Goal: Information Seeking & Learning: Find specific fact

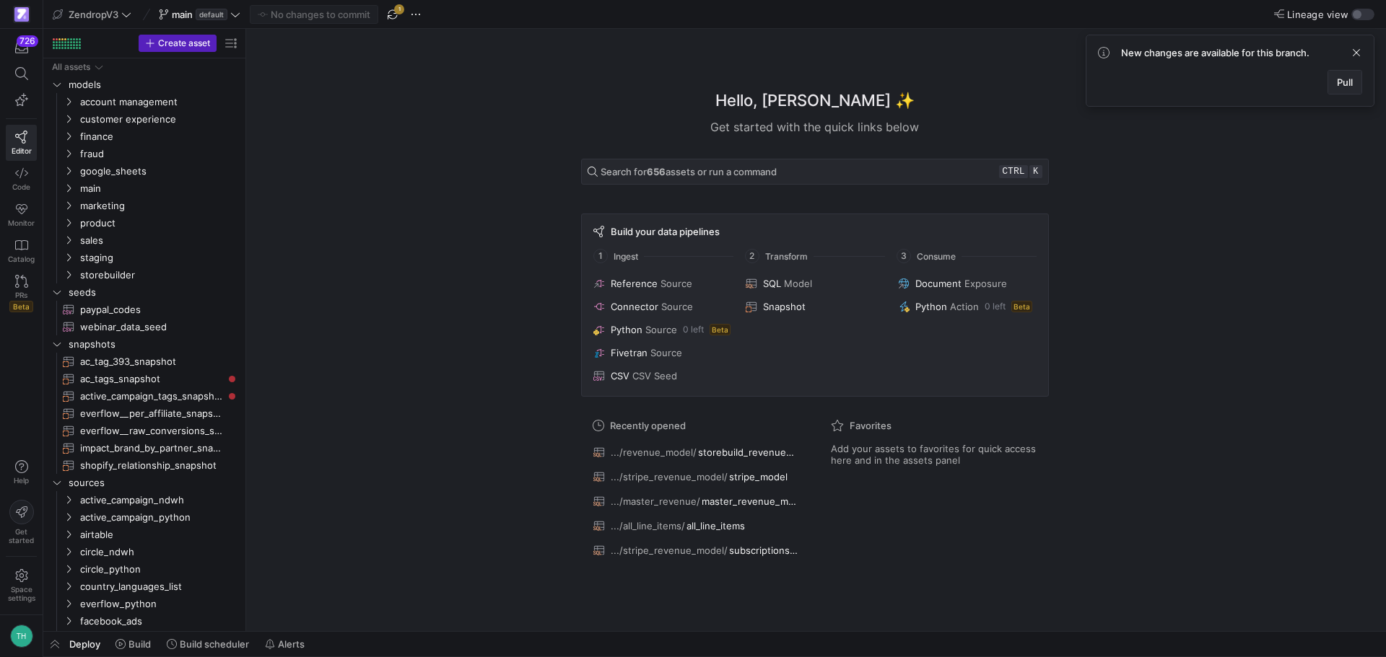
click at [1337, 82] on span "Pull" at bounding box center [1345, 82] width 16 height 12
click at [19, 74] on icon at bounding box center [21, 73] width 13 height 13
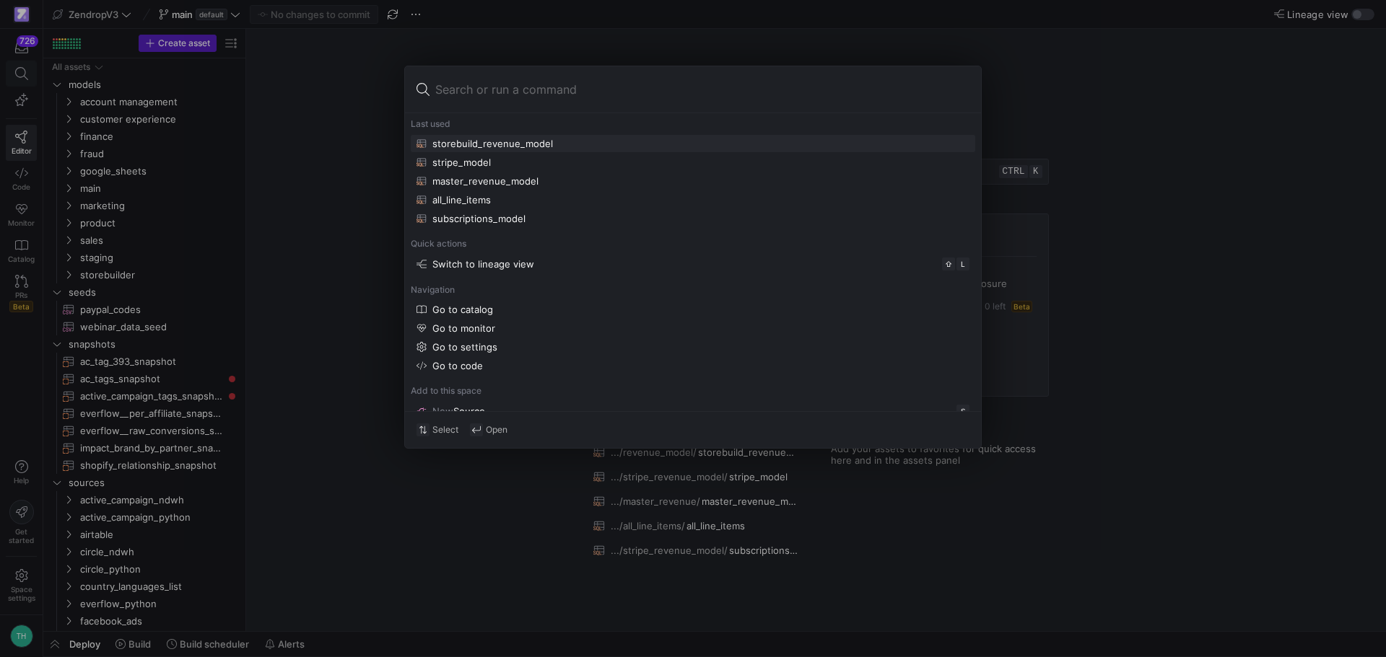
type input "l"
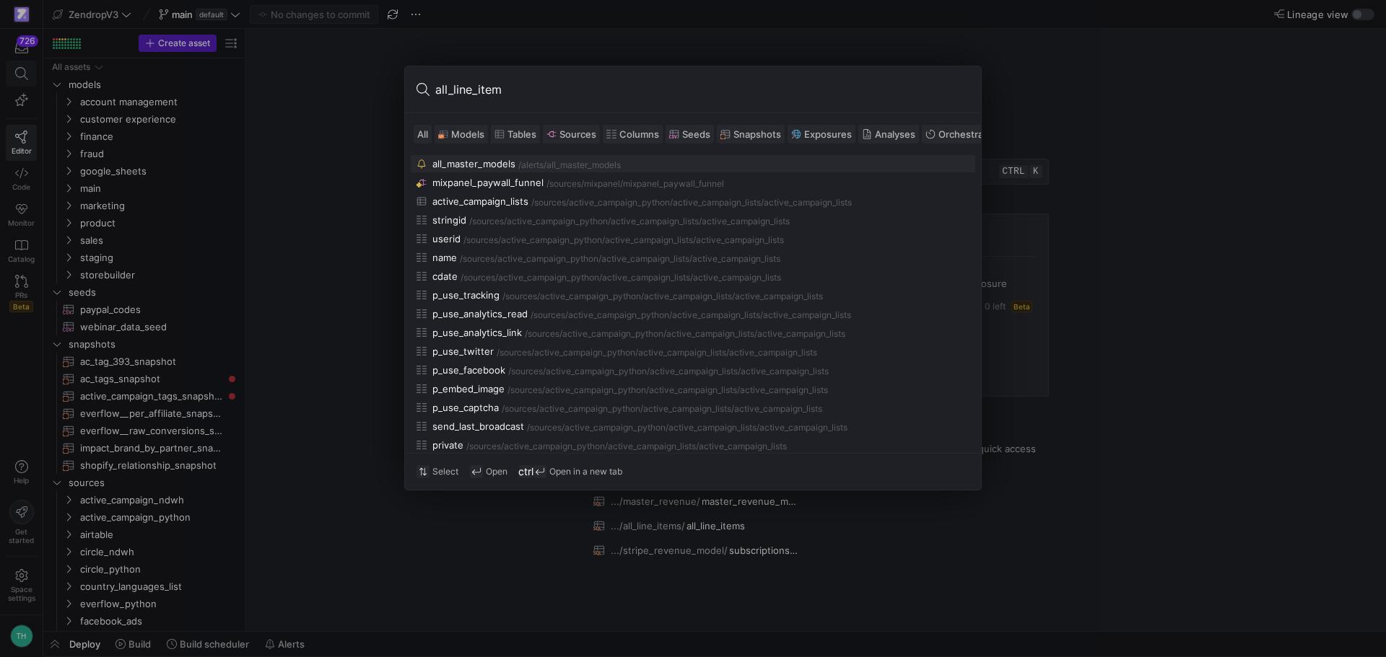
type input "all_line_items"
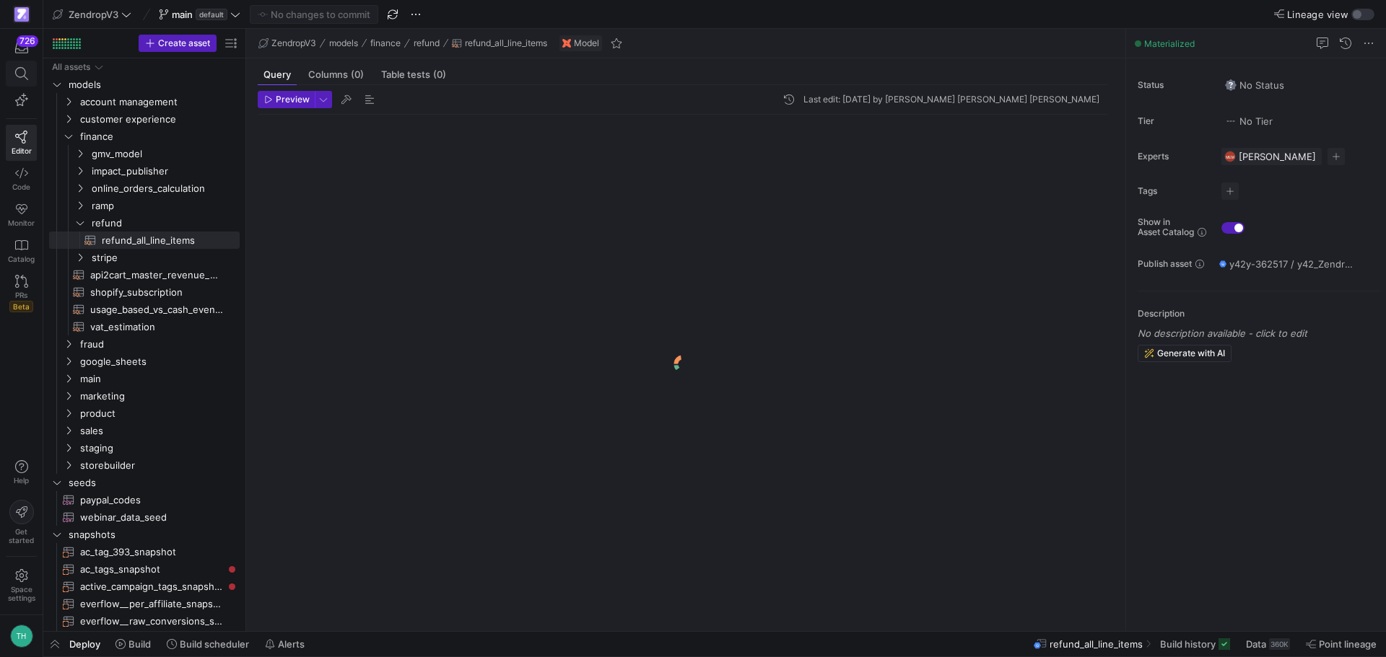
click at [25, 77] on icon at bounding box center [21, 73] width 13 height 13
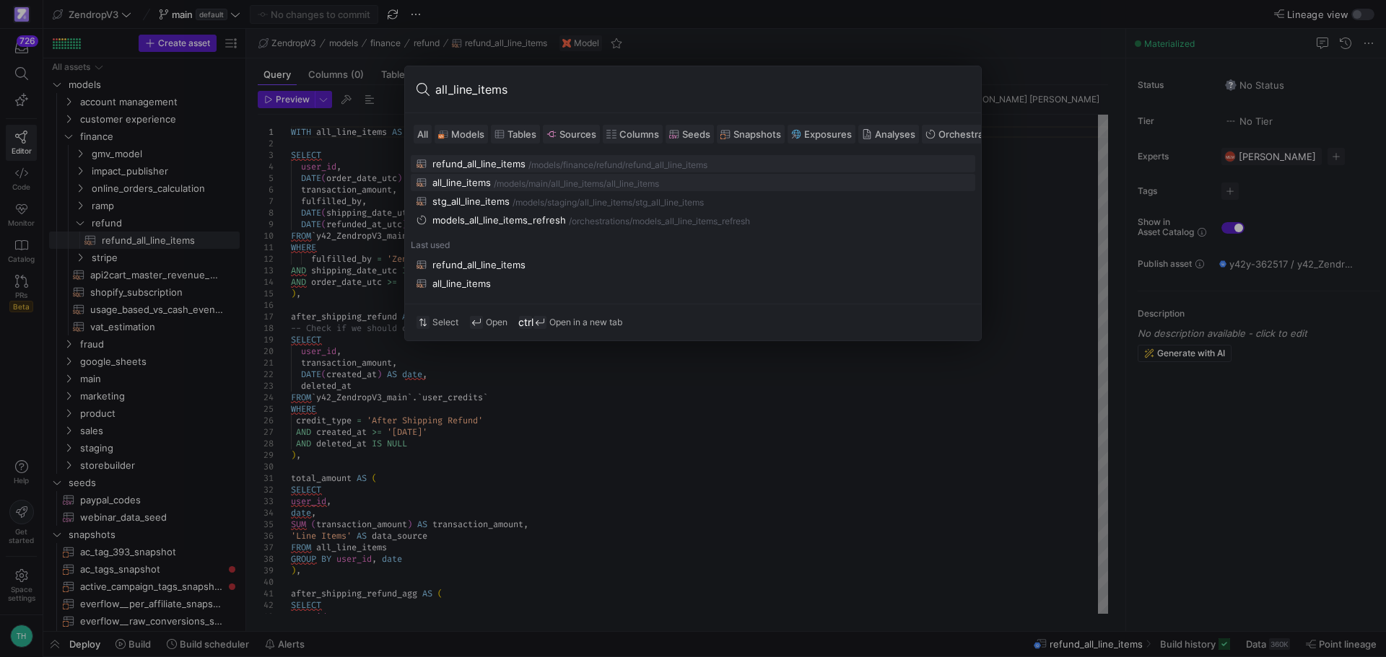
type input "all_line_items"
click at [456, 181] on div "all_line_items" at bounding box center [461, 183] width 58 height 12
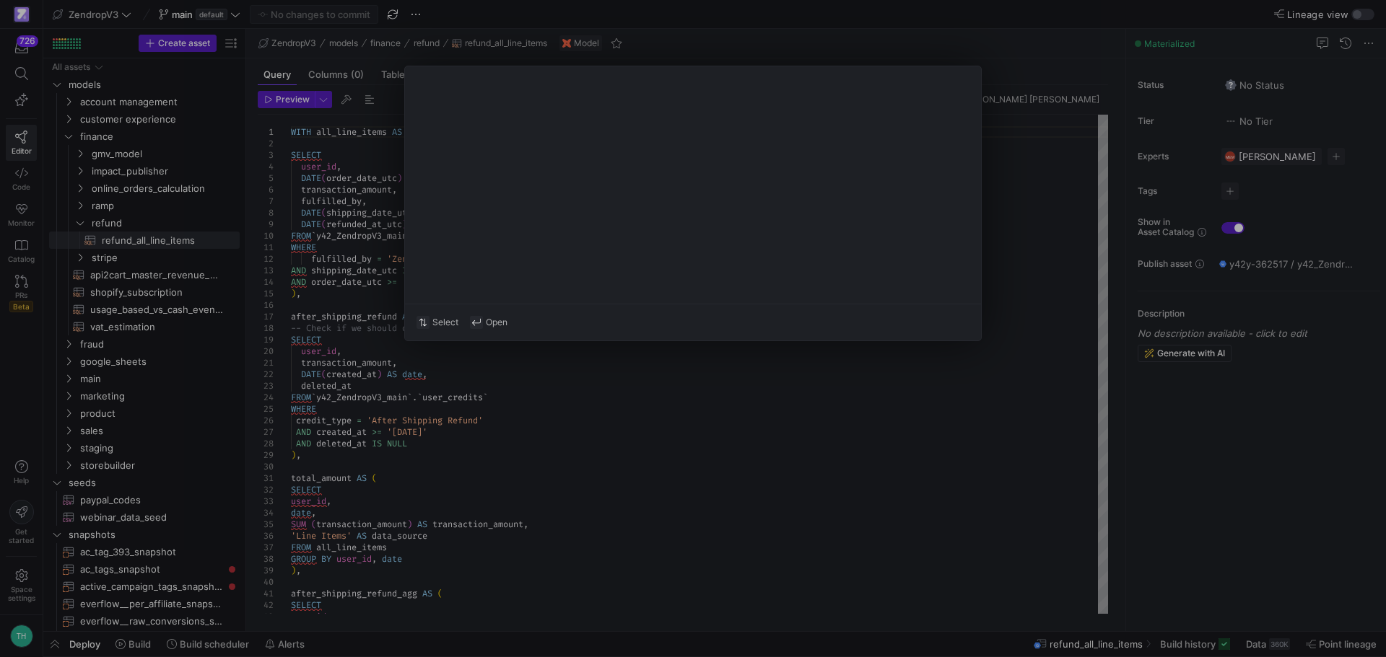
type textarea "-- ## Final Model: Order Performance -- Joins stg_first_order with user fulfill…"
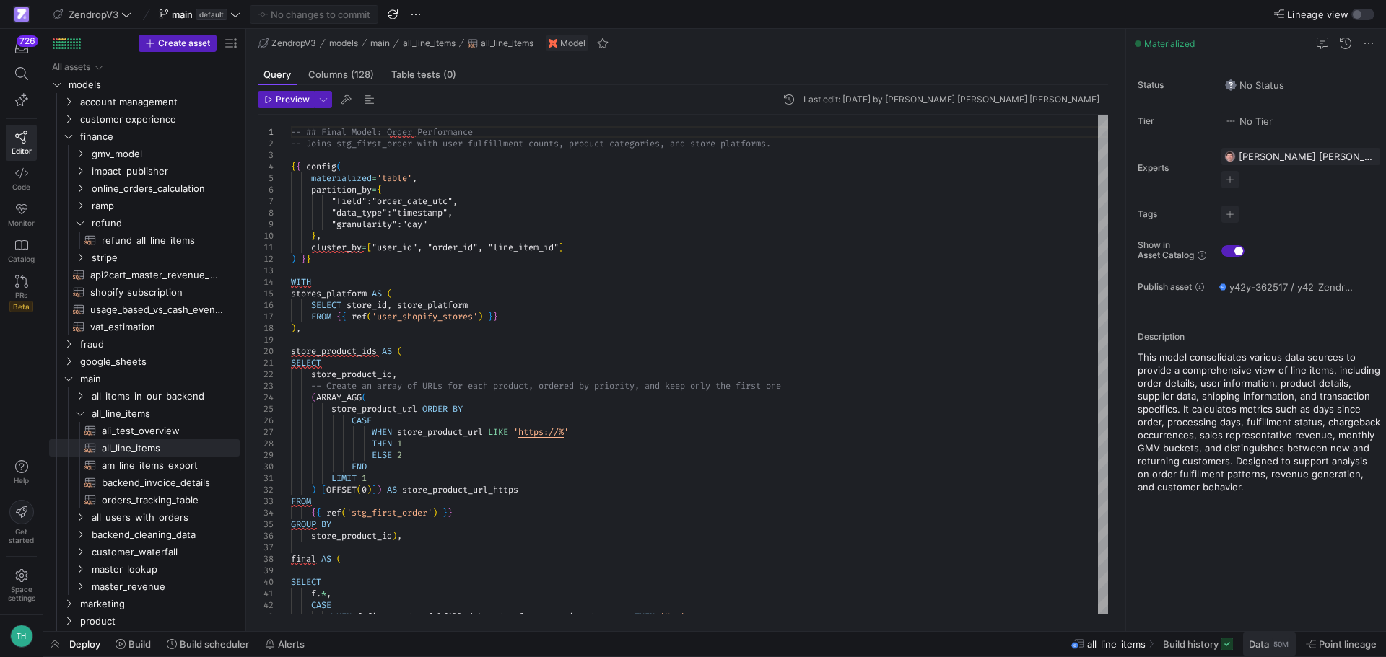
click at [1272, 641] on div "50M" at bounding box center [1281, 645] width 18 height 12
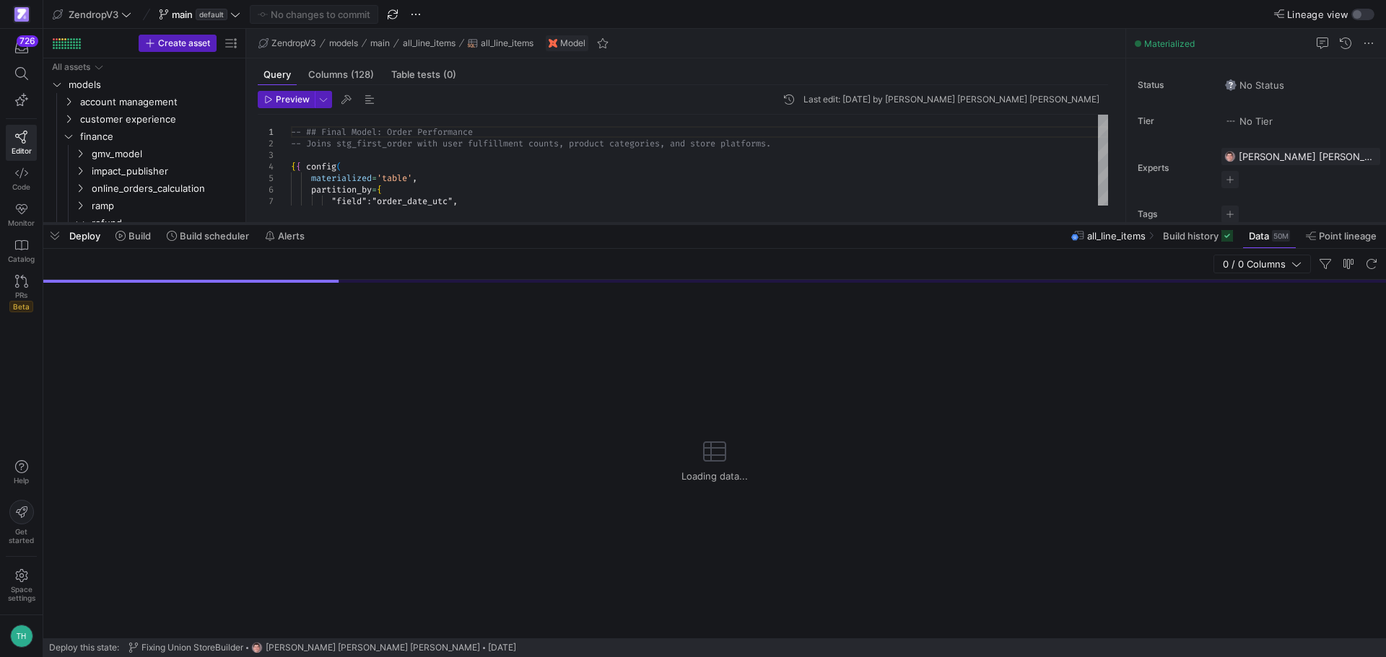
drag, startPoint x: 979, startPoint y: 396, endPoint x: 663, endPoint y: 194, distance: 375.2
click at [979, 226] on div at bounding box center [714, 224] width 1342 height 6
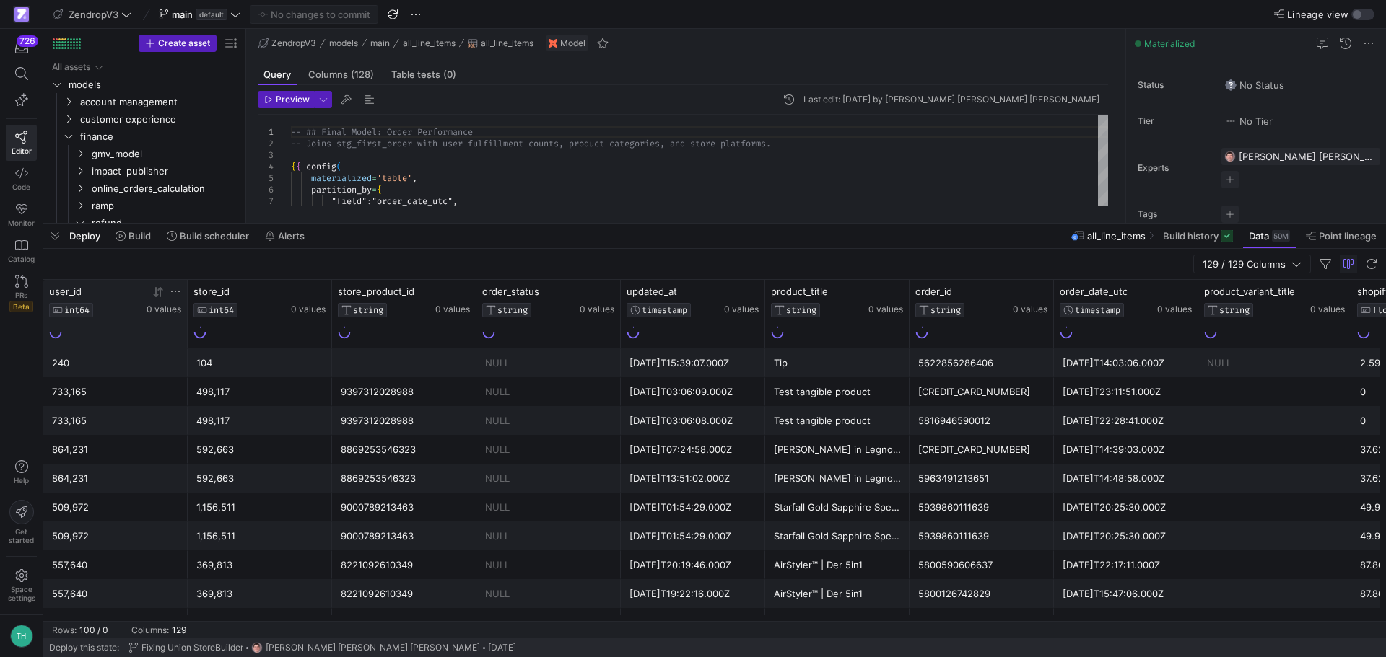
click at [178, 289] on icon at bounding box center [176, 292] width 12 height 12
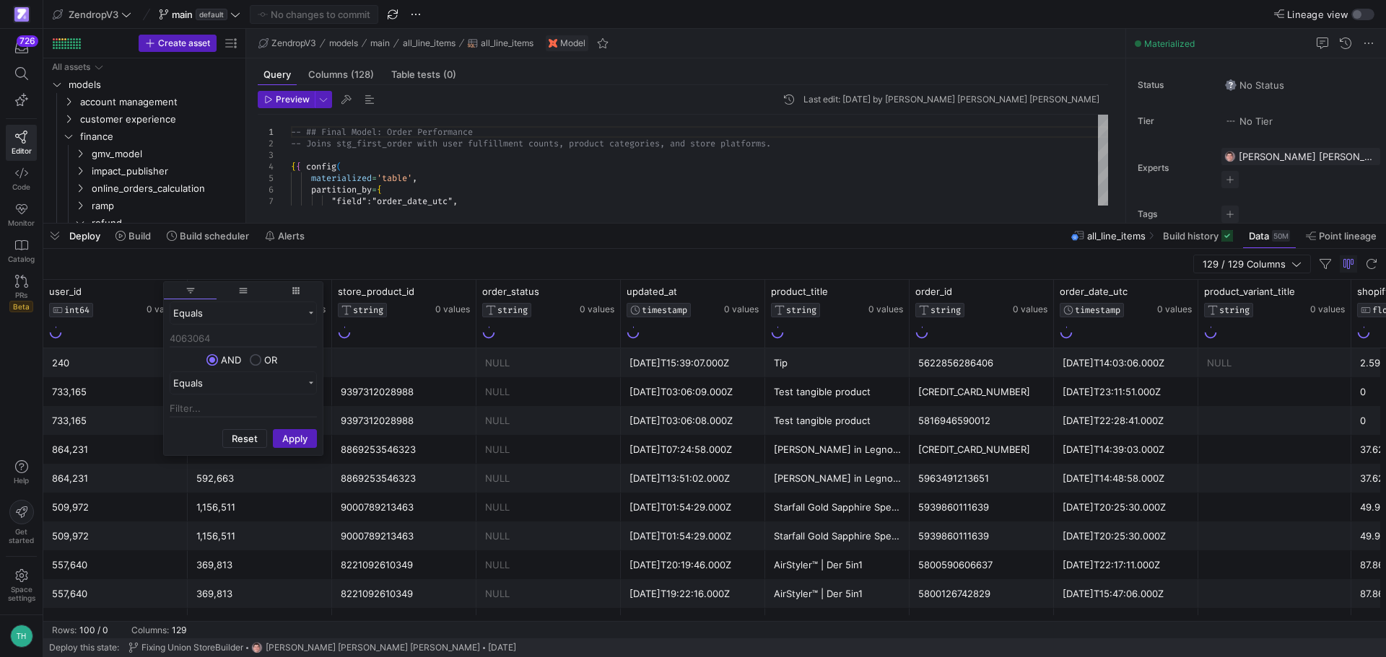
type input "4063064"
click at [292, 375] on div "Equals" at bounding box center [243, 383] width 147 height 23
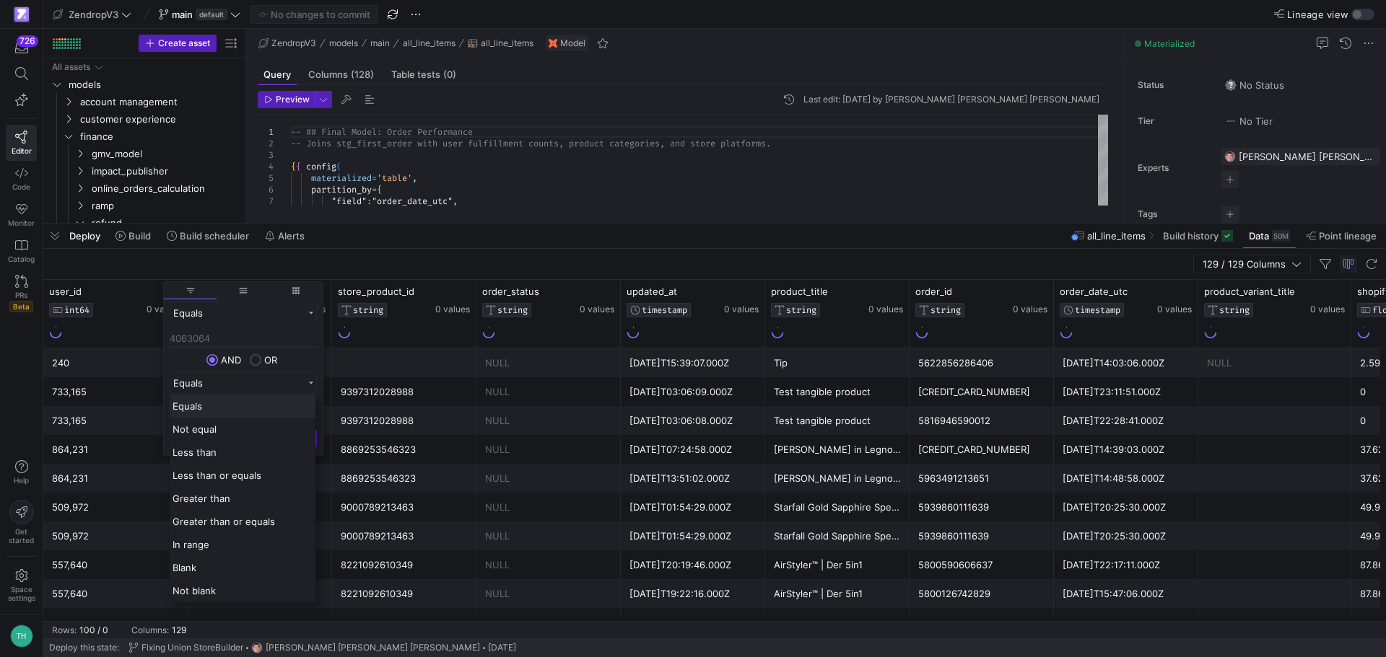
click at [295, 359] on div "AND OR" at bounding box center [243, 360] width 147 height 12
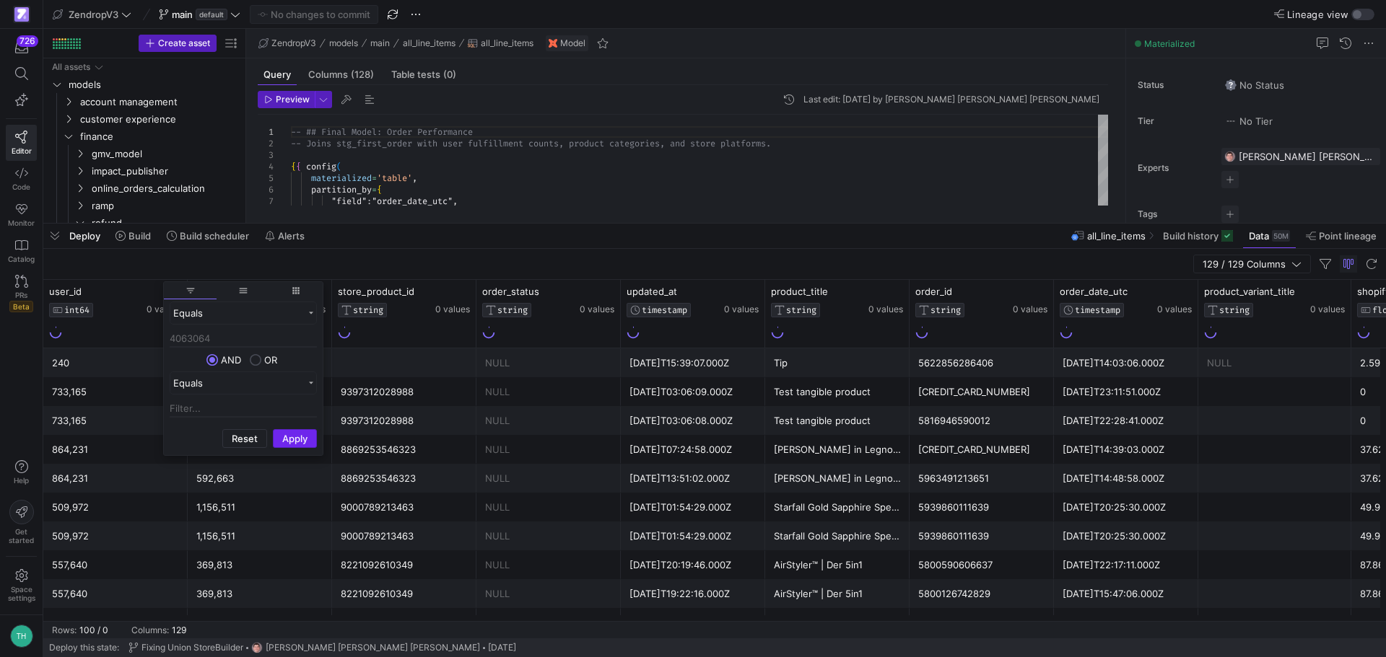
click at [297, 437] on button "Apply" at bounding box center [295, 438] width 44 height 19
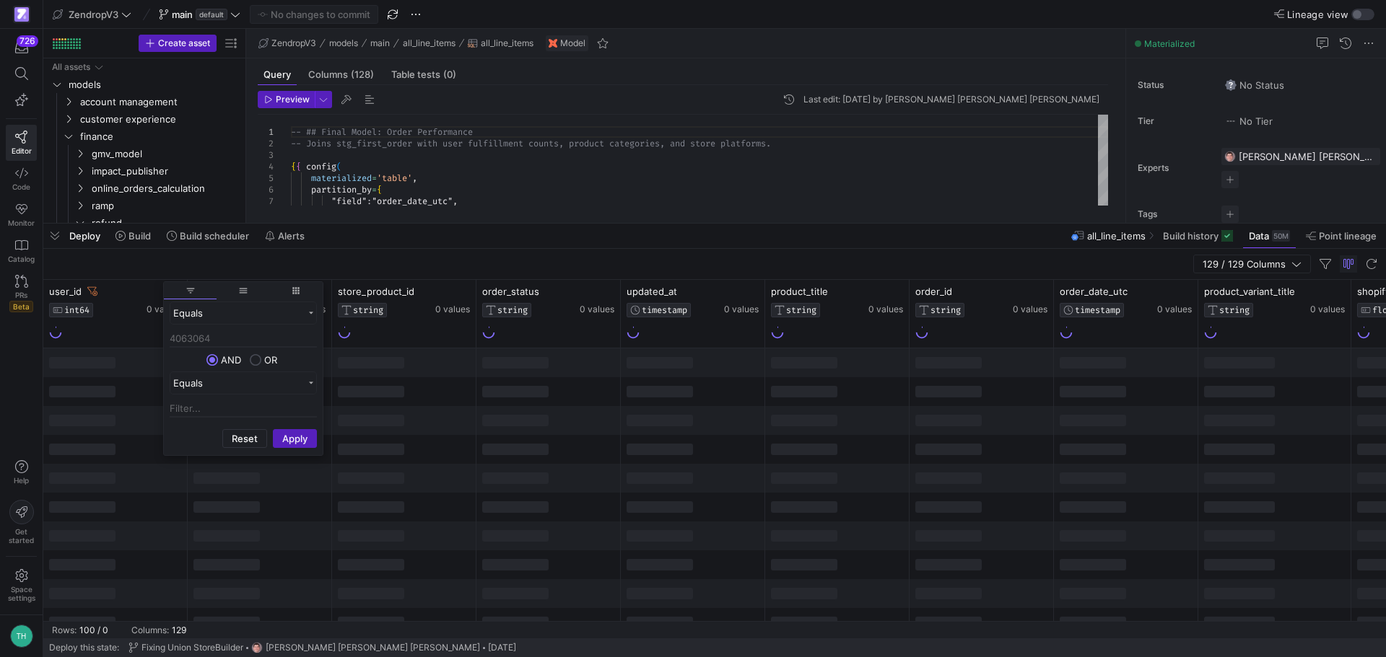
click at [494, 271] on div "129 / 129 Columns" at bounding box center [714, 264] width 1342 height 31
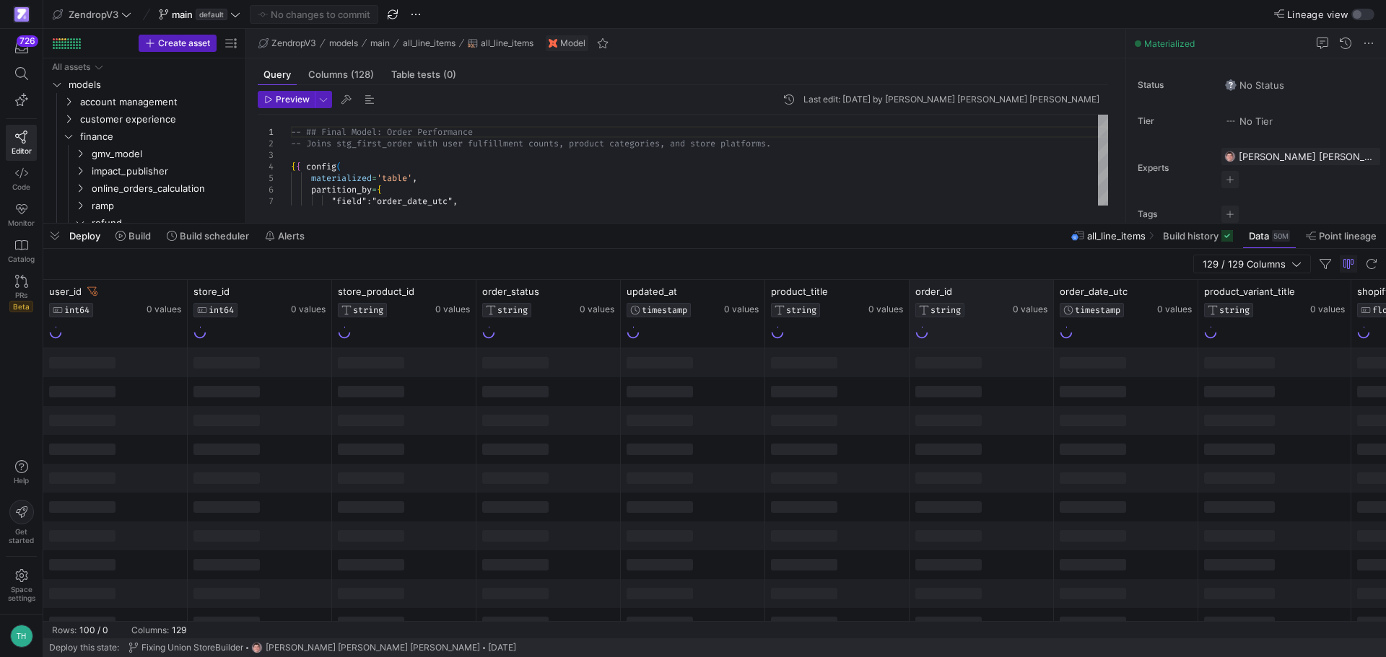
click at [976, 343] on div "order_id STRING 0 values" at bounding box center [981, 314] width 144 height 68
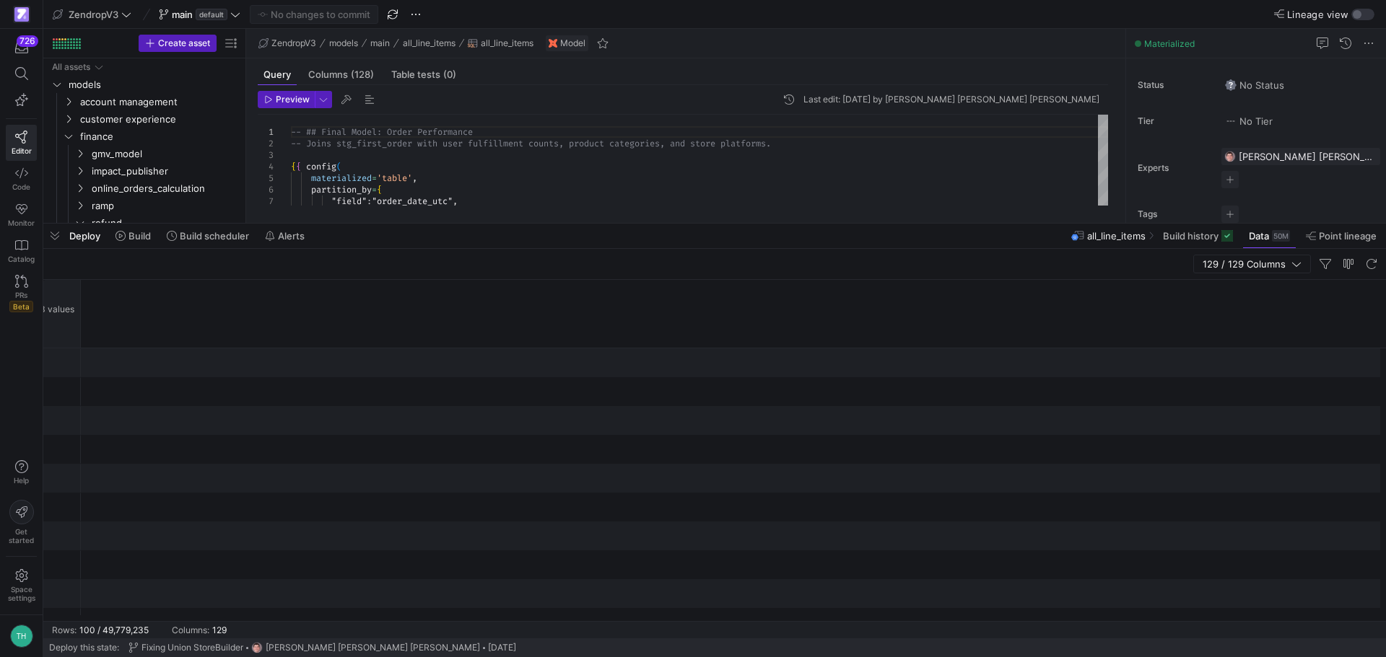
scroll to position [0, 1662]
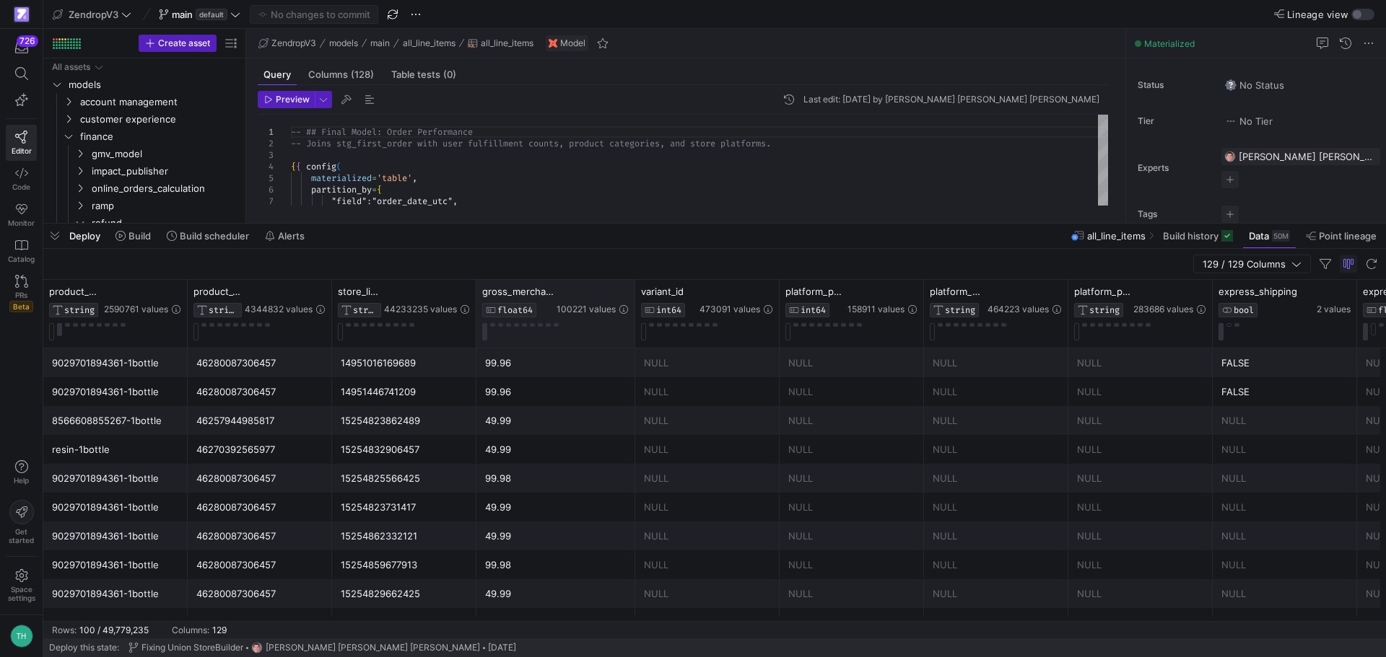
drag, startPoint x: 619, startPoint y: 300, endPoint x: 634, endPoint y: 307, distance: 15.8
click at [634, 307] on div at bounding box center [634, 314] width 6 height 68
click at [601, 294] on icon at bounding box center [602, 292] width 5 height 10
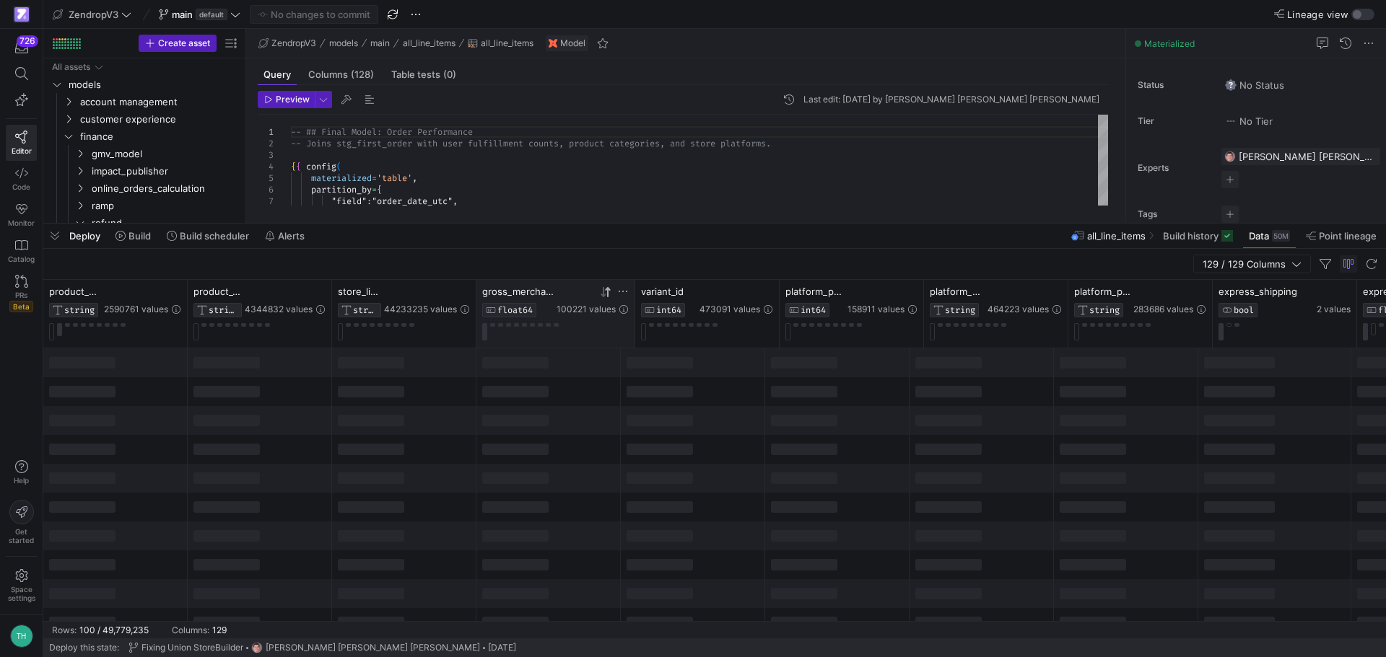
click at [601, 294] on icon at bounding box center [606, 293] width 12 height 12
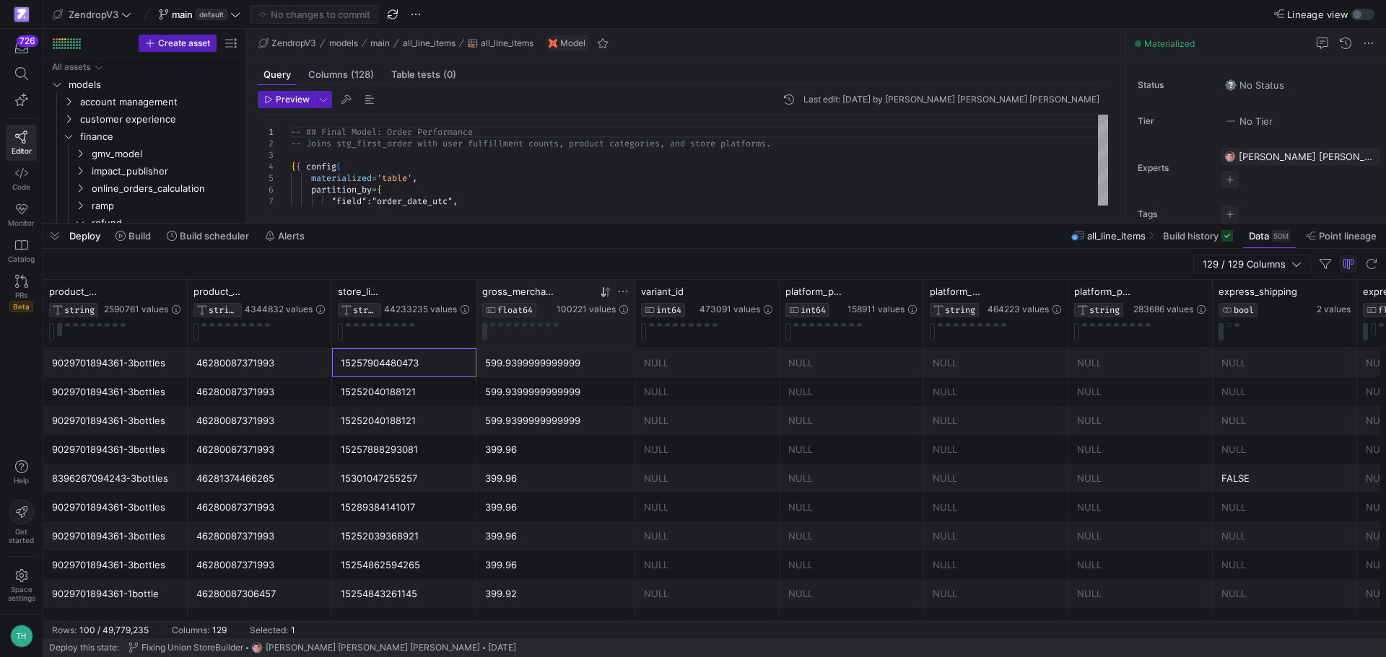
click at [428, 374] on div "15257904480473" at bounding box center [404, 363] width 127 height 28
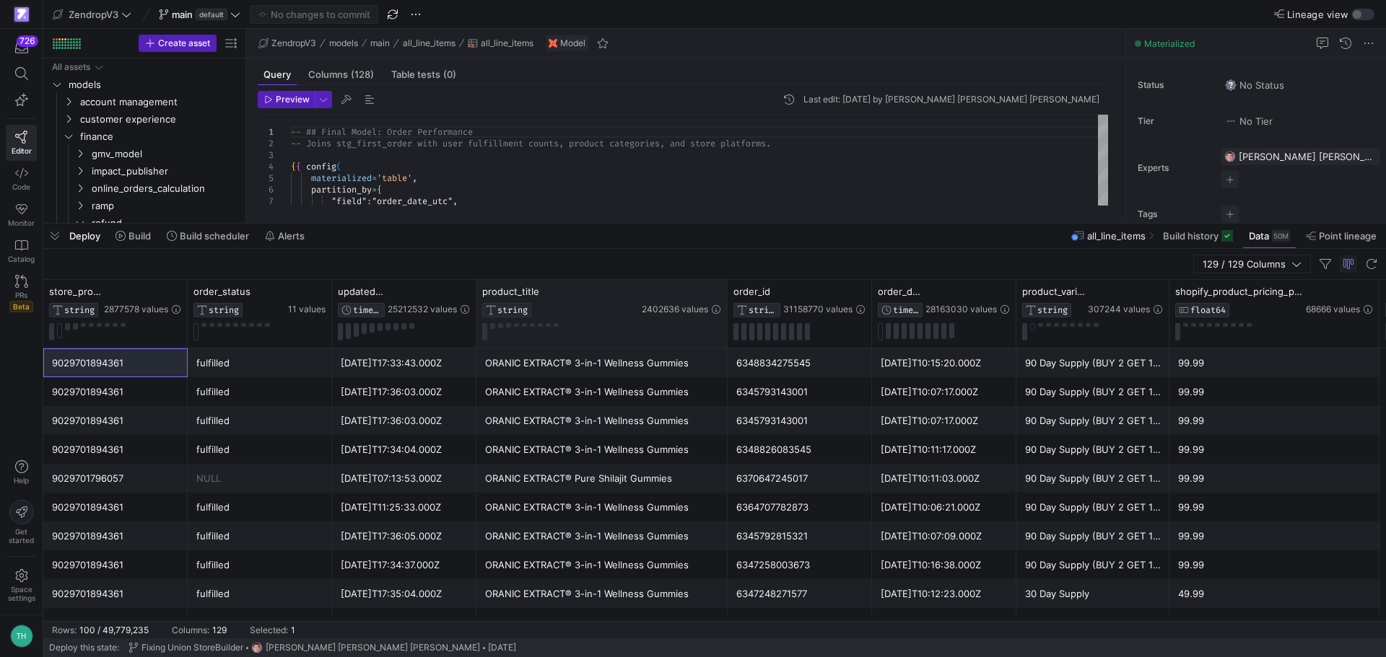
drag, startPoint x: 618, startPoint y: 307, endPoint x: 725, endPoint y: 302, distance: 106.9
click at [725, 302] on div at bounding box center [727, 314] width 6 height 68
